Goal: Transaction & Acquisition: Purchase product/service

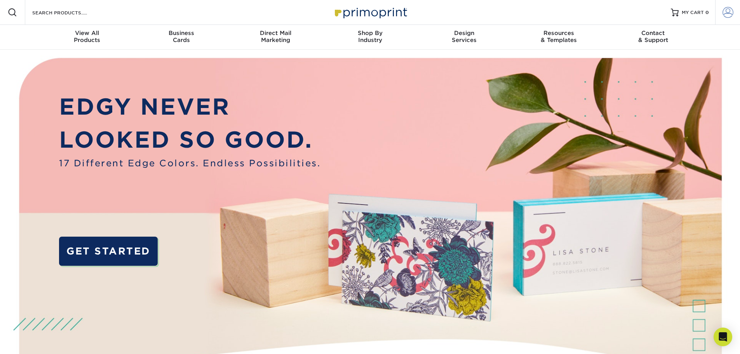
click at [737, 11] on link "Account" at bounding box center [728, 12] width 25 height 25
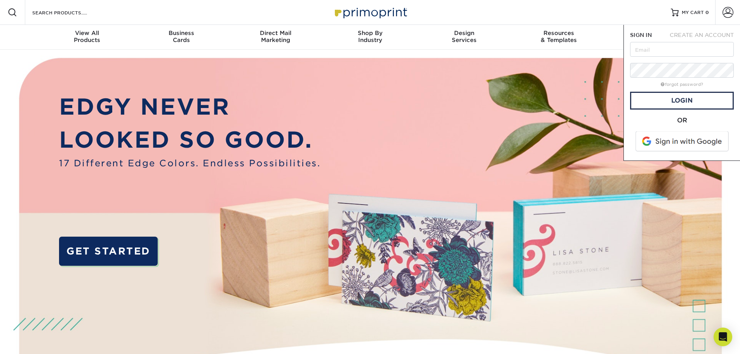
click at [679, 146] on span at bounding box center [683, 141] width 99 height 20
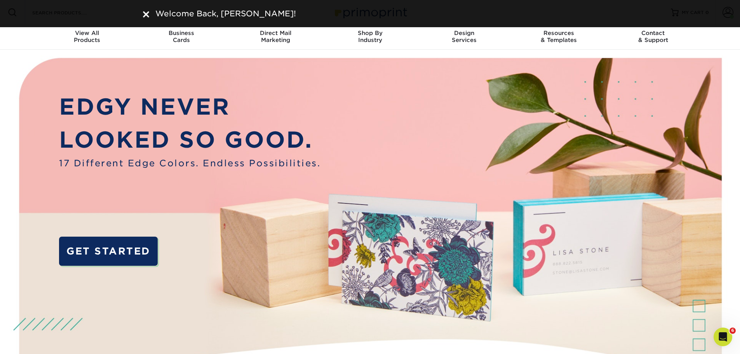
click at [148, 12] on img at bounding box center [146, 14] width 6 height 6
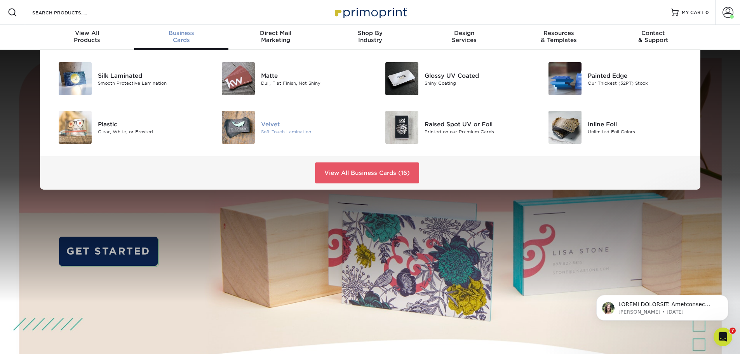
click at [249, 127] on img at bounding box center [238, 127] width 33 height 33
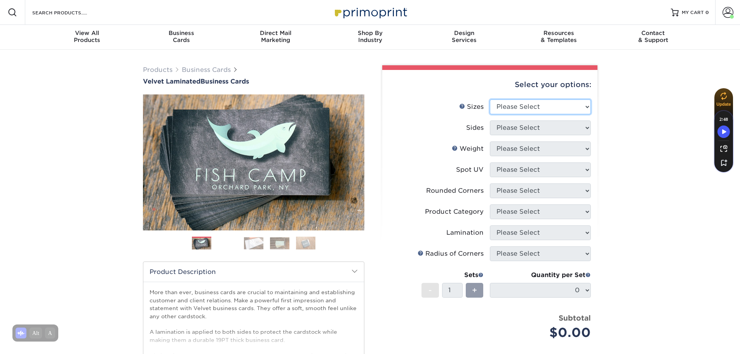
click at [520, 106] on select "Please Select 1.5" x 3.5" - Mini 1.75" x 3.5" - Mini 2" x 2" - Square 2" x 3" -…" at bounding box center [540, 107] width 101 height 15
select select "2.00x3.50"
click at [490, 100] on select "Please Select 1.5" x 3.5" - Mini 1.75" x 3.5" - Mini 2" x 2" - Square 2" x 3" -…" at bounding box center [540, 107] width 101 height 15
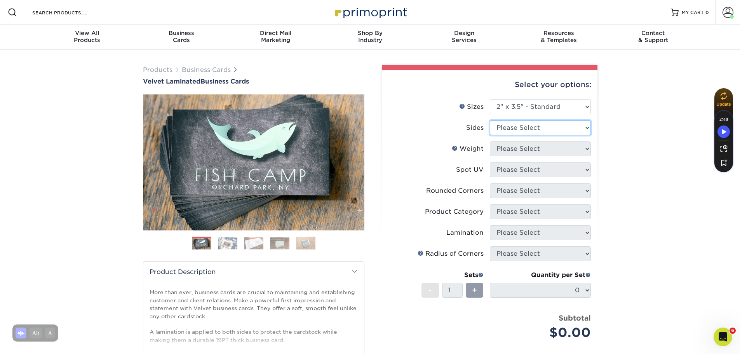
click at [517, 128] on select "Please Select Print Both Sides Print Front Only" at bounding box center [540, 127] width 101 height 15
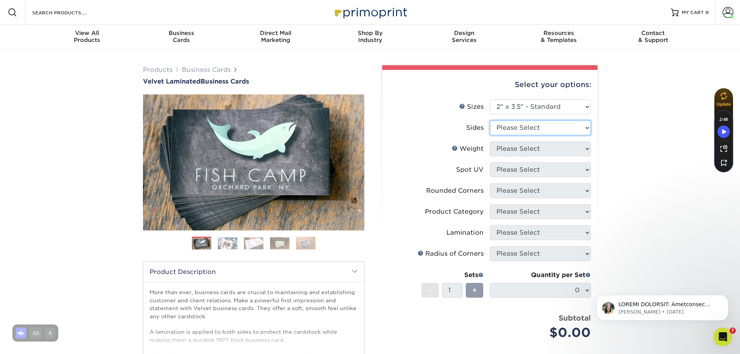
select select "13abbda7-1d64-4f25-8bb2-c179b224825d"
click at [490, 120] on select "Please Select Print Both Sides Print Front Only" at bounding box center [540, 127] width 101 height 15
click at [520, 150] on select "Please Select 16PT" at bounding box center [540, 148] width 101 height 15
select select "16PT"
click at [490, 141] on select "Please Select 16PT" at bounding box center [540, 148] width 101 height 15
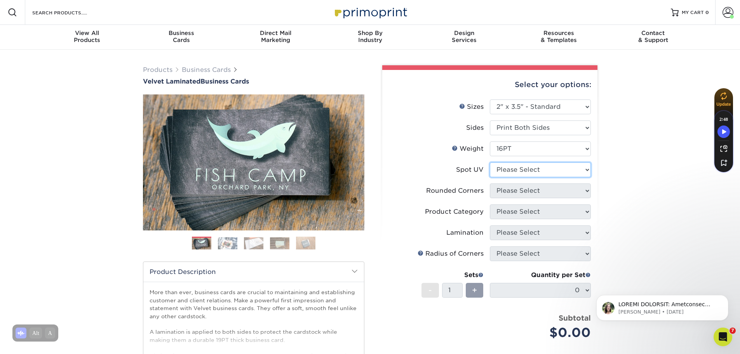
click at [513, 168] on select "Please Select No Spot UV Front and Back (Both Sides) Front Only Back Only" at bounding box center [540, 169] width 101 height 15
select select "3"
click at [490, 162] on select "Please Select No Spot UV Front and Back (Both Sides) Front Only Back Only" at bounding box center [540, 169] width 101 height 15
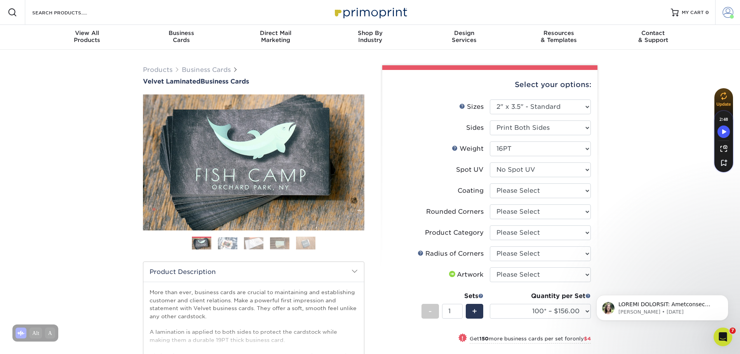
click at [726, 12] on span at bounding box center [728, 12] width 11 height 11
click at [656, 75] on link "Order History" at bounding box center [683, 76] width 98 height 10
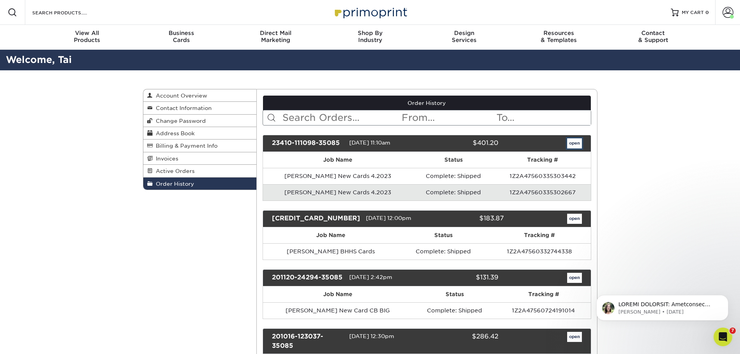
click at [574, 143] on link "open" at bounding box center [574, 143] width 15 height 10
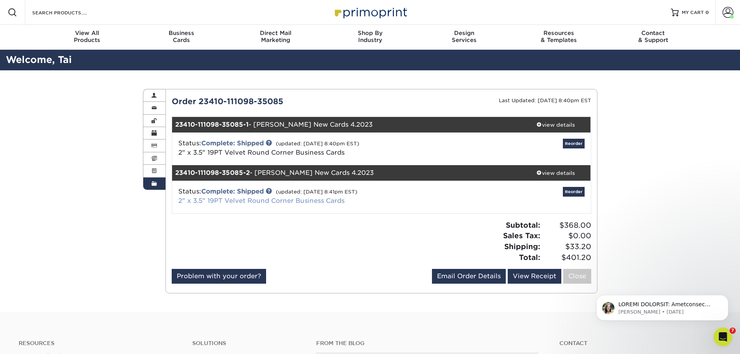
click at [254, 203] on link "2" x 3.5" 19PT Velvet Round Corner Business Cards" at bounding box center [261, 200] width 166 height 7
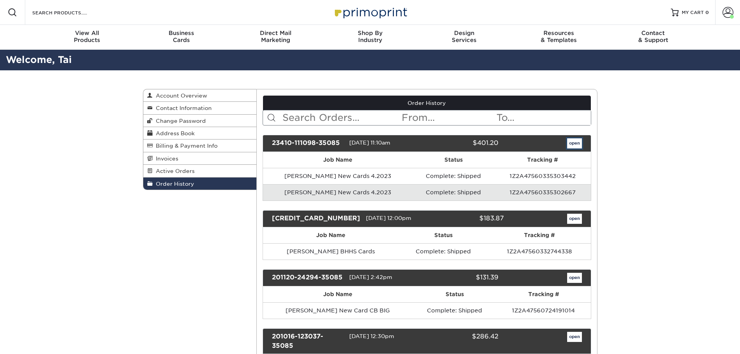
click at [572, 144] on link "open" at bounding box center [574, 143] width 15 height 10
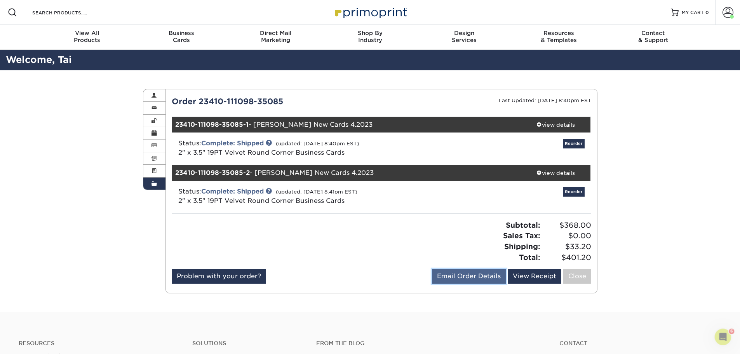
click at [470, 278] on link "Email Order Details" at bounding box center [469, 276] width 74 height 15
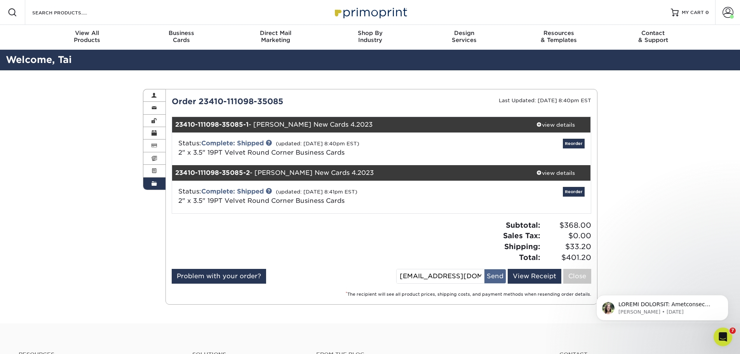
click at [496, 278] on button "Send" at bounding box center [495, 276] width 21 height 14
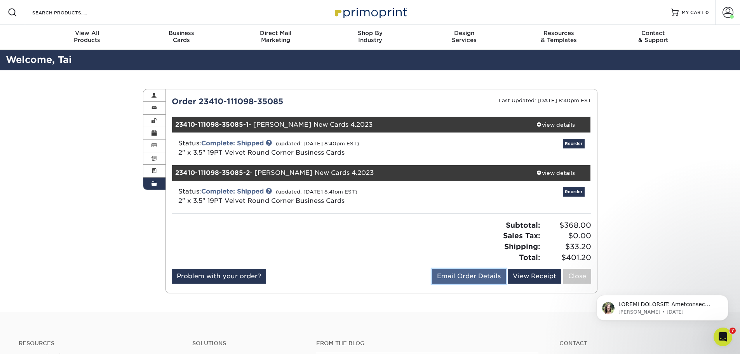
click at [454, 278] on link "Email Order Details" at bounding box center [469, 276] width 74 height 15
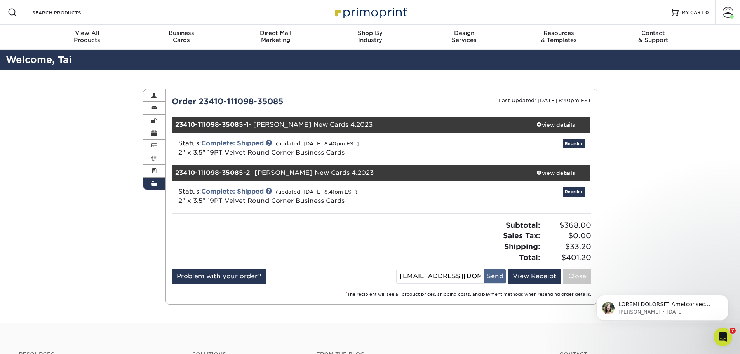
scroll to position [0, 24]
drag, startPoint x: 456, startPoint y: 277, endPoint x: 451, endPoint y: 269, distance: 9.2
click at [451, 269] on div "Order 23410-111098-35085 Last Updated: 04/17/2023 8:40pm EST 23410-111098-35085…" at bounding box center [382, 197] width 420 height 203
click at [451, 258] on div "Subtotal: $368.00 Sales Tax: $0.00 Shipping: $33.20 Total: $401.20" at bounding box center [490, 241] width 216 height 43
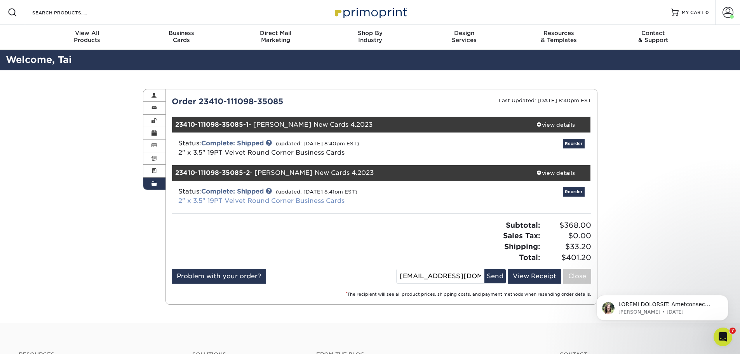
click at [250, 199] on link "2" x 3.5" 19PT Velvet Round Corner Business Cards" at bounding box center [261, 200] width 166 height 7
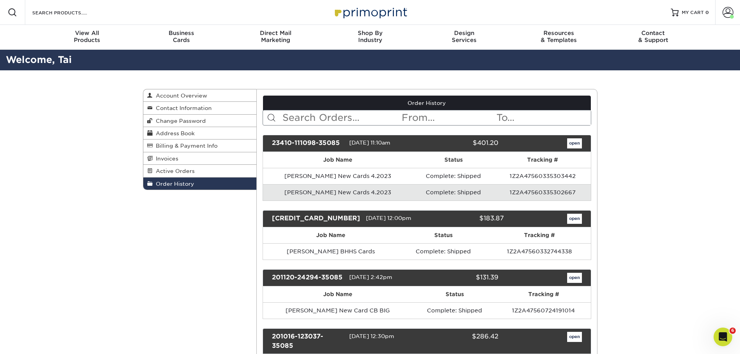
click at [517, 191] on td "1Z2A47560335302667" at bounding box center [543, 192] width 96 height 16
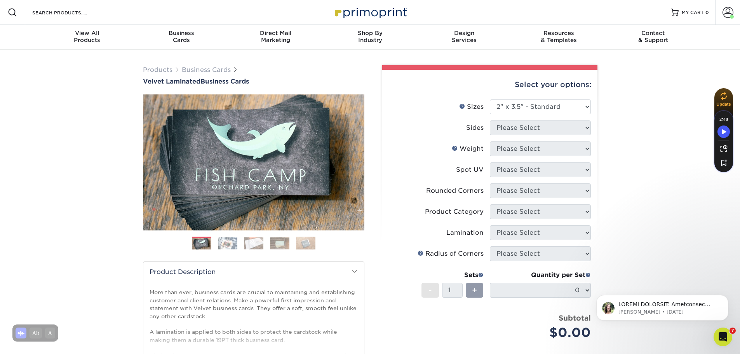
click at [539, 91] on div "Select your options:" at bounding box center [490, 85] width 203 height 30
click at [541, 112] on select "Please Select 1.5" x 3.5" - Mini 1.75" x 3.5" - Mini 2" x 2" - Square 2" x 3" -…" at bounding box center [540, 107] width 101 height 15
click at [490, 100] on select "Please Select 1.5" x 3.5" - Mini 1.75" x 3.5" - Mini 2" x 2" - Square 2" x 3" -…" at bounding box center [540, 107] width 101 height 15
click at [510, 110] on select "Please Select 1.5" x 3.5" - Mini 1.75" x 3.5" - Mini 2" x 2" - Square 2" x 3" -…" at bounding box center [540, 107] width 101 height 15
click at [490, 100] on select "Please Select 1.5" x 3.5" - Mini 1.75" x 3.5" - Mini 2" x 2" - Square 2" x 3" -…" at bounding box center [540, 107] width 101 height 15
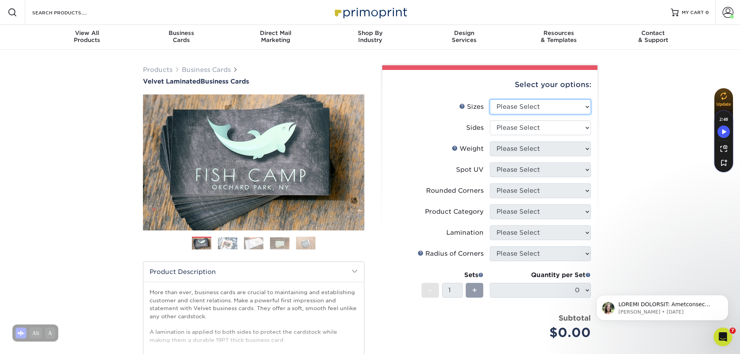
click at [512, 111] on select "Please Select 1.5" x 3.5" - Mini 1.75" x 3.5" - Mini 2" x 2" - Square 2" x 3" -…" at bounding box center [540, 107] width 101 height 15
select select "2.00x3.50"
click at [490, 100] on select "Please Select 1.5" x 3.5" - Mini 1.75" x 3.5" - Mini 2" x 2" - Square 2" x 3" -…" at bounding box center [540, 107] width 101 height 15
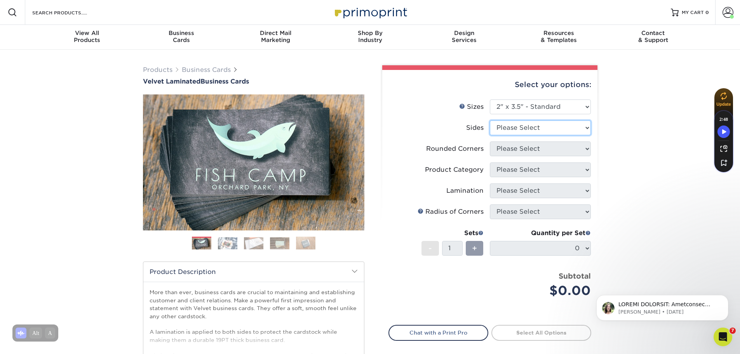
click at [519, 127] on select "Please Select Print Both Sides Print Front Only" at bounding box center [540, 127] width 101 height 15
select select "13abbda7-1d64-4f25-8bb2-c179b224825d"
click at [490, 120] on select "Please Select Print Both Sides Print Front Only" at bounding box center [540, 127] width 101 height 15
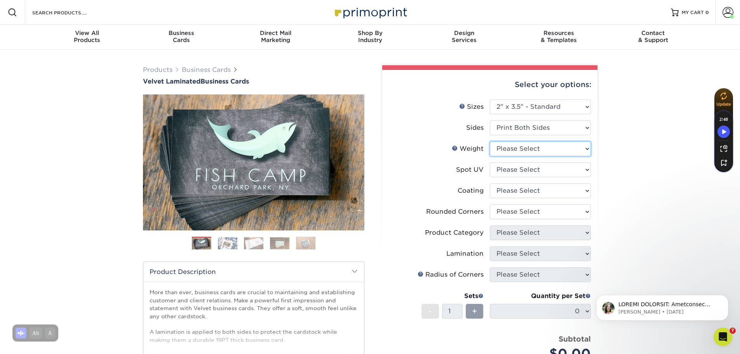
click at [520, 149] on select "Please Select 16PT" at bounding box center [540, 148] width 101 height 15
select select "16PT"
click at [490, 141] on select "Please Select 16PT" at bounding box center [540, 148] width 101 height 15
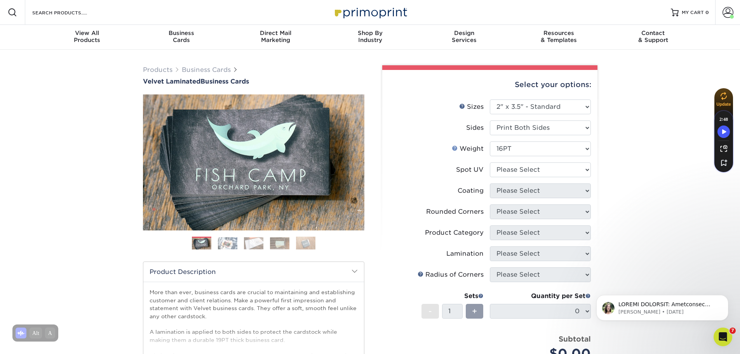
click at [457, 145] on link "Weight Help" at bounding box center [455, 148] width 6 height 6
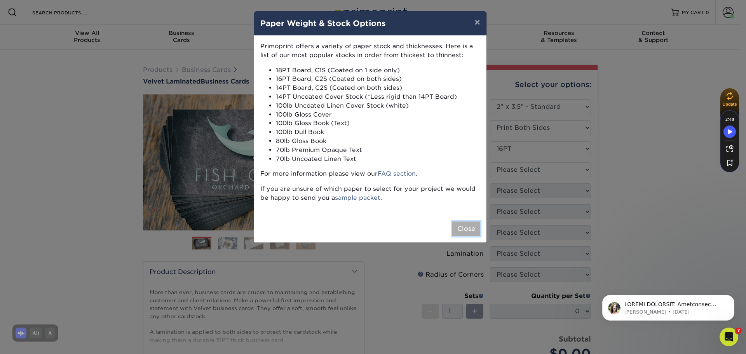
click at [471, 229] on button "Close" at bounding box center [466, 229] width 28 height 15
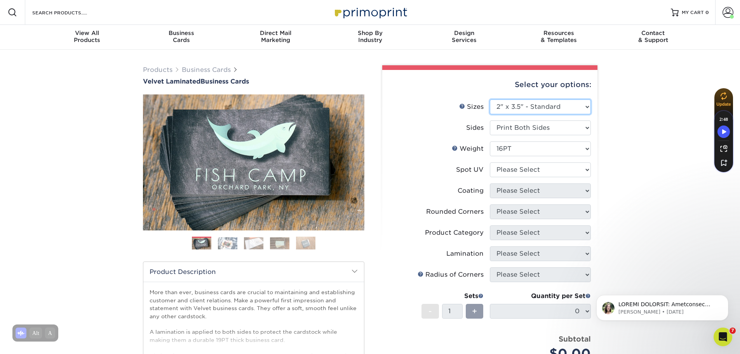
click at [520, 111] on select "Please Select 1.5" x 3.5" - Mini 1.75" x 3.5" - Mini 2" x 2" - Square 2" x 3" -…" at bounding box center [540, 107] width 101 height 15
select select "2.00x4.00"
click at [490, 100] on select "Please Select 1.5" x 3.5" - Mini 1.75" x 3.5" - Mini 2" x 2" - Square 2" x 3" -…" at bounding box center [540, 107] width 101 height 15
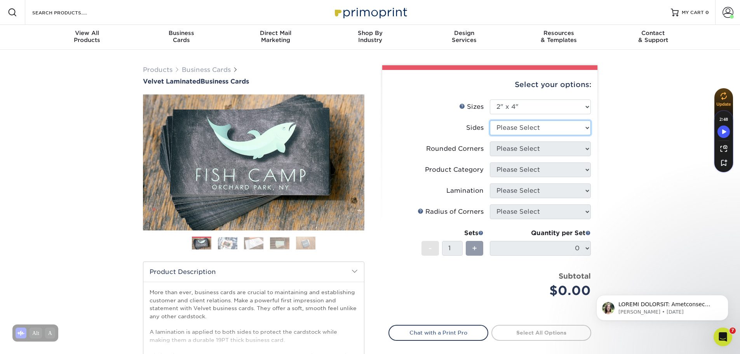
click at [522, 131] on select "Please Select Print Both Sides Print Front Only" at bounding box center [540, 127] width 101 height 15
select select "13abbda7-1d64-4f25-8bb2-c179b224825d"
click at [490, 120] on select "Please Select Print Both Sides Print Front Only" at bounding box center [540, 127] width 101 height 15
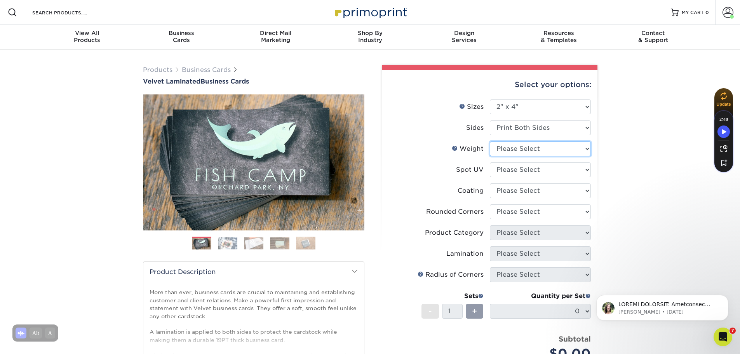
click at [522, 152] on select "Please Select 16PT" at bounding box center [540, 148] width 101 height 15
drag, startPoint x: 522, startPoint y: 152, endPoint x: 521, endPoint y: 142, distance: 9.8
click at [522, 152] on select "Please Select 16PT" at bounding box center [540, 148] width 101 height 15
click at [517, 110] on select "Please Select 1.5" x 3.5" - Mini 1.75" x 3.5" - Mini 2" x 2" - Square 2" x 3" -…" at bounding box center [540, 107] width 101 height 15
select select "2.00x3.50"
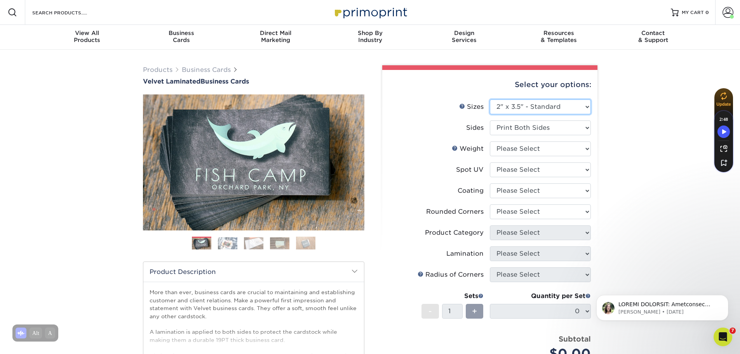
click at [490, 100] on select "Please Select 1.5" x 3.5" - Mini 1.75" x 3.5" - Mini 2" x 2" - Square 2" x 3" -…" at bounding box center [540, 107] width 101 height 15
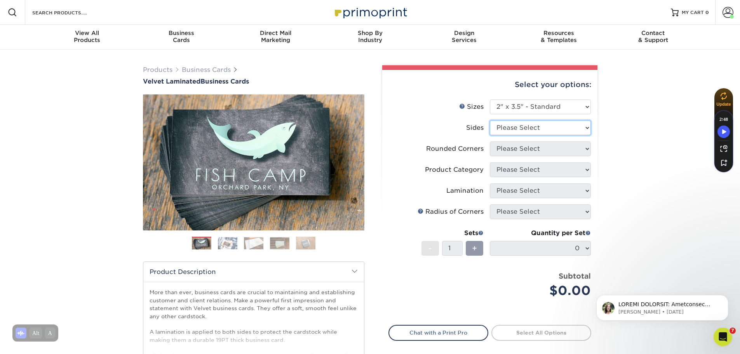
click at [520, 129] on select "Please Select Print Both Sides Print Front Only" at bounding box center [540, 127] width 101 height 15
select select "13abbda7-1d64-4f25-8bb2-c179b224825d"
click at [490, 120] on select "Please Select Print Both Sides Print Front Only" at bounding box center [540, 127] width 101 height 15
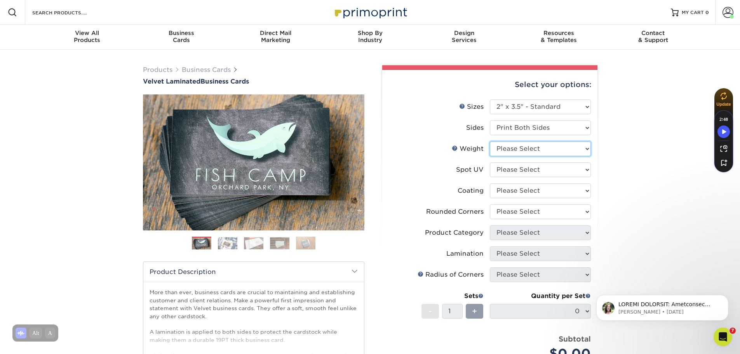
click at [520, 149] on select "Please Select 16PT" at bounding box center [540, 148] width 101 height 15
select select "16PT"
click at [490, 141] on select "Please Select 16PT" at bounding box center [540, 148] width 101 height 15
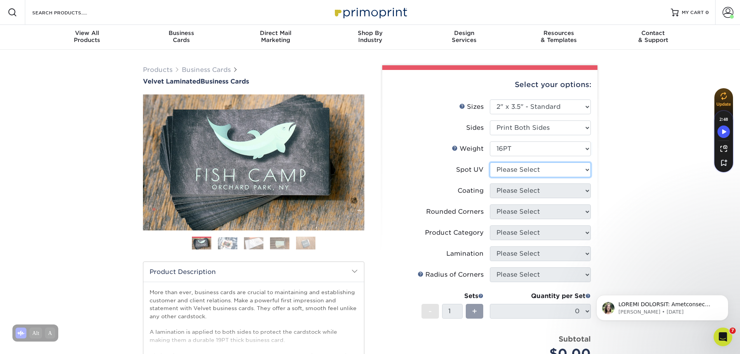
click at [519, 170] on select "Please Select No Spot UV Front and Back (Both Sides) Front Only Back Only" at bounding box center [540, 169] width 101 height 15
select select "3"
click at [490, 162] on select "Please Select No Spot UV Front and Back (Both Sides) Front Only Back Only" at bounding box center [540, 169] width 101 height 15
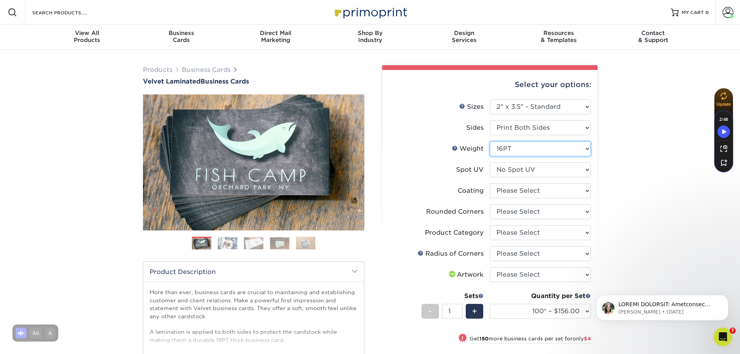
click at [517, 151] on select "Please Select 16PT" at bounding box center [540, 148] width 101 height 15
click at [515, 188] on select at bounding box center [540, 190] width 101 height 15
select select "3e7618de-abca-4bda-9f97-8b9129e913d8"
click at [490, 183] on select at bounding box center [540, 190] width 101 height 15
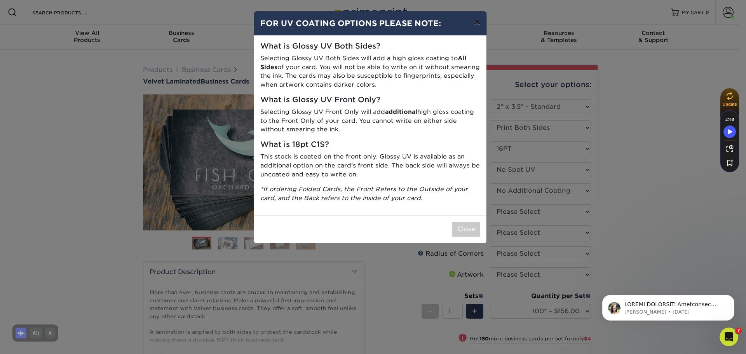
click at [475, 25] on button "×" at bounding box center [477, 22] width 18 height 22
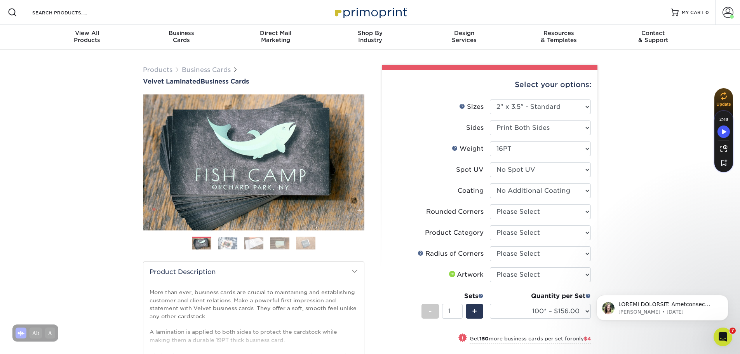
click at [726, 338] on icon "Open Intercom Messenger" at bounding box center [723, 337] width 13 height 13
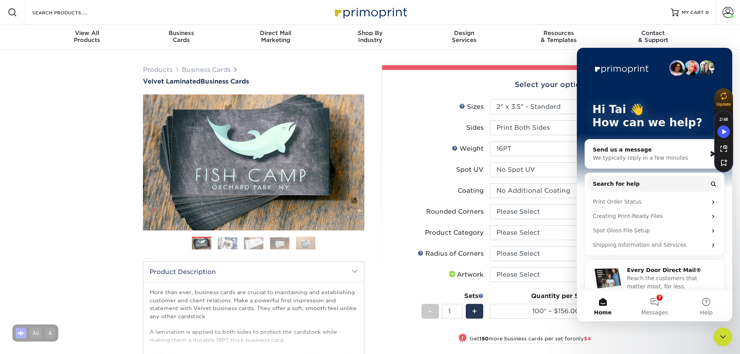
click at [630, 159] on div "We typically reply in a few minutes" at bounding box center [650, 158] width 114 height 8
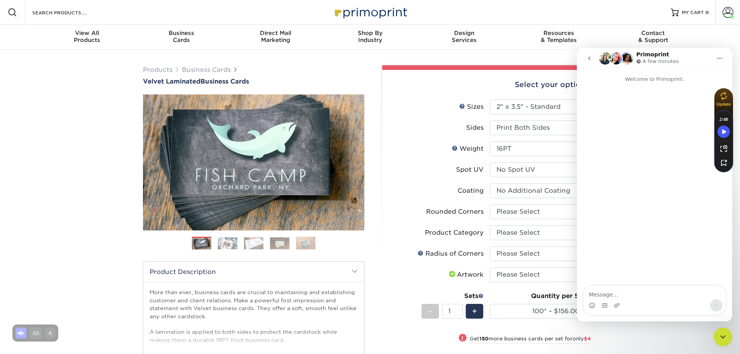
click at [605, 293] on textarea "Message…" at bounding box center [655, 292] width 142 height 13
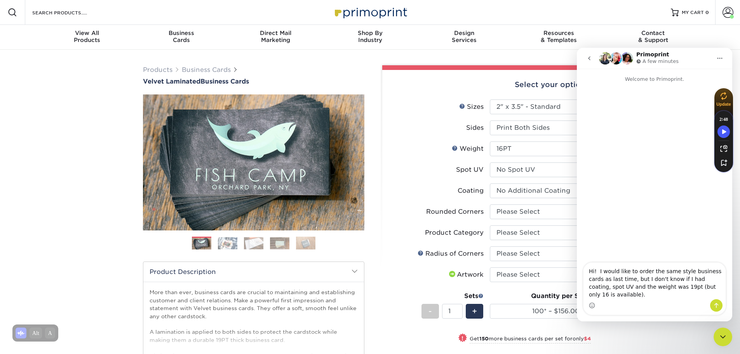
type textarea "Hi! I would like to order the same style business cards as last time, but I don…"
click at [715, 303] on icon "Send a message…" at bounding box center [717, 305] width 6 height 6
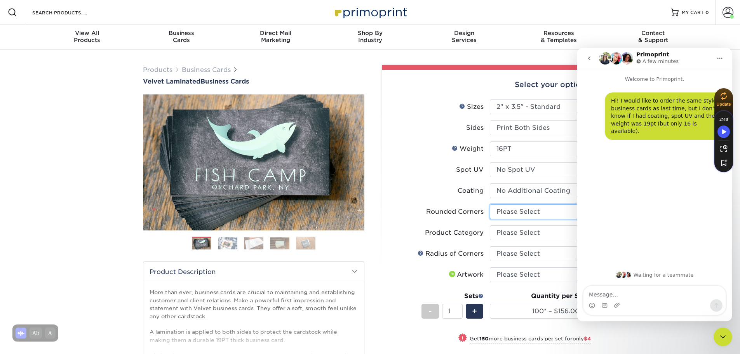
click at [506, 209] on select "Please Select Yes - Round 2 Corners Yes - Round 4 Corners No" at bounding box center [540, 211] width 101 height 15
select select "0"
click at [490, 204] on select "Please Select Yes - Round 2 Corners Yes - Round 4 Corners No" at bounding box center [540, 211] width 101 height 15
select select
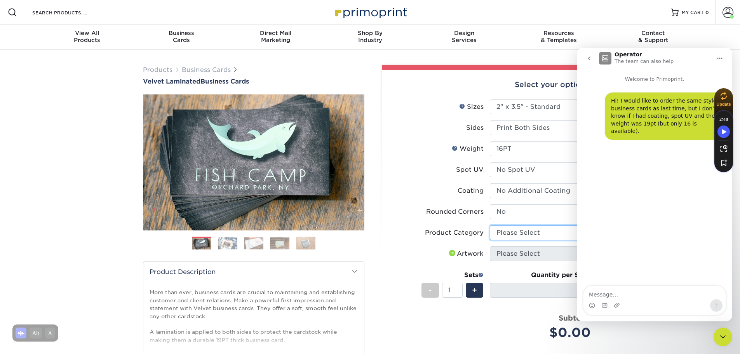
click at [506, 232] on select "Please Select Business Cards" at bounding box center [540, 232] width 101 height 15
select select "3b5148f1-0588-4f88-a218-97bcfdce65c1"
click at [490, 225] on select "Please Select Business Cards" at bounding box center [540, 232] width 101 height 15
click at [232, 245] on img at bounding box center [227, 243] width 19 height 12
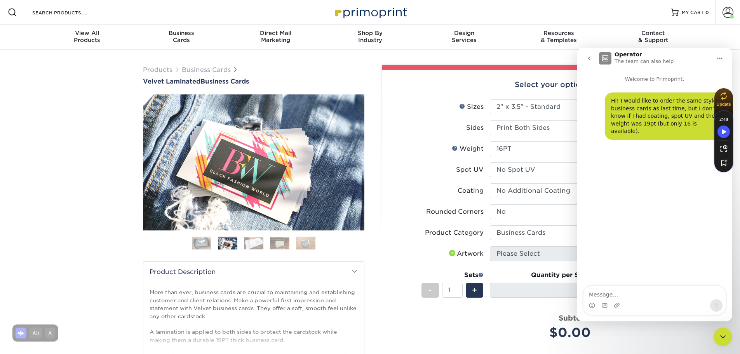
click at [244, 243] on img at bounding box center [253, 243] width 19 height 12
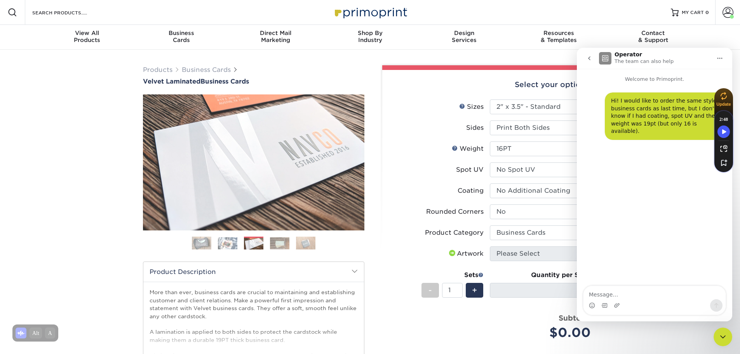
click at [266, 237] on ol at bounding box center [254, 246] width 222 height 19
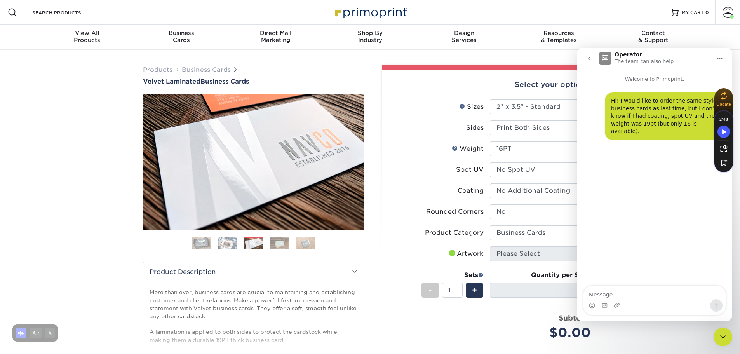
click at [274, 241] on img at bounding box center [279, 243] width 19 height 12
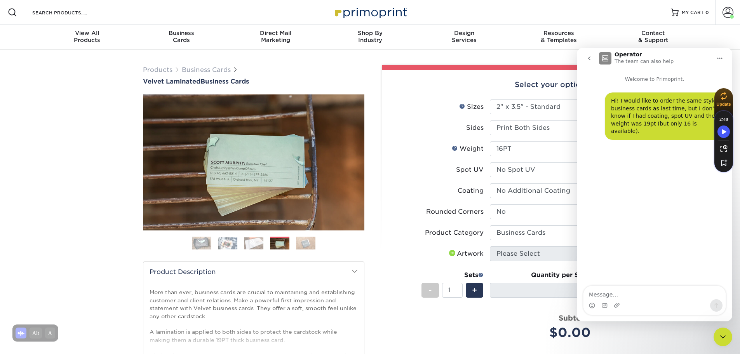
click at [297, 243] on img at bounding box center [305, 243] width 19 height 14
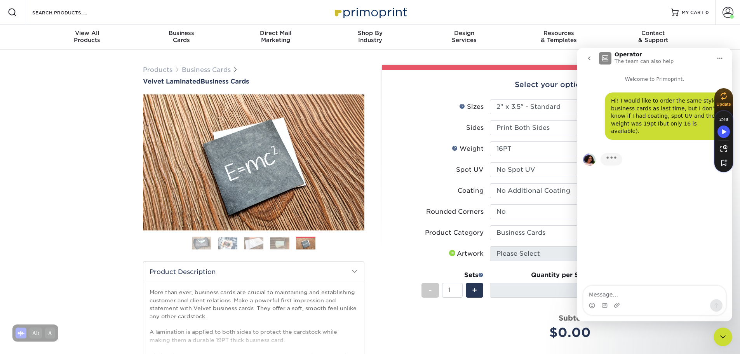
click at [201, 243] on img at bounding box center [201, 243] width 19 height 19
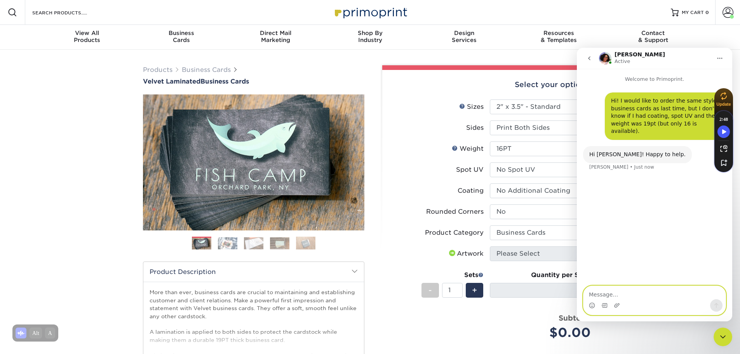
click at [601, 299] on textarea "Message…" at bounding box center [655, 292] width 142 height 13
type textarea "Thanks!"
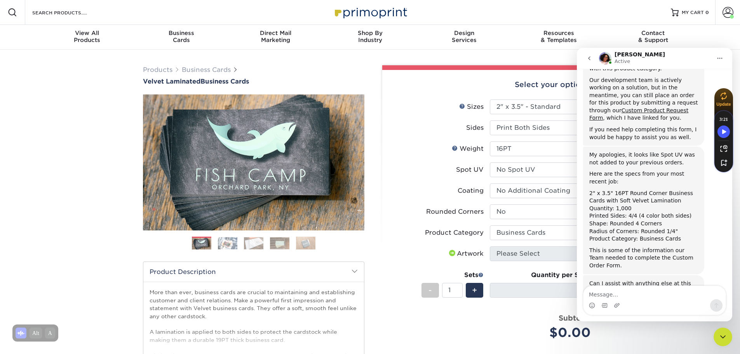
scroll to position [203, 0]
click at [615, 293] on textarea "Message…" at bounding box center [655, 292] width 142 height 13
type textarea "thanks"
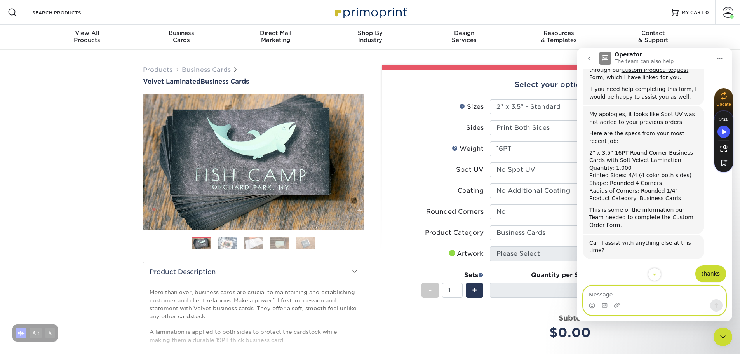
scroll to position [213, 0]
